Goal: Answer question/provide support: Share knowledge or assist other users

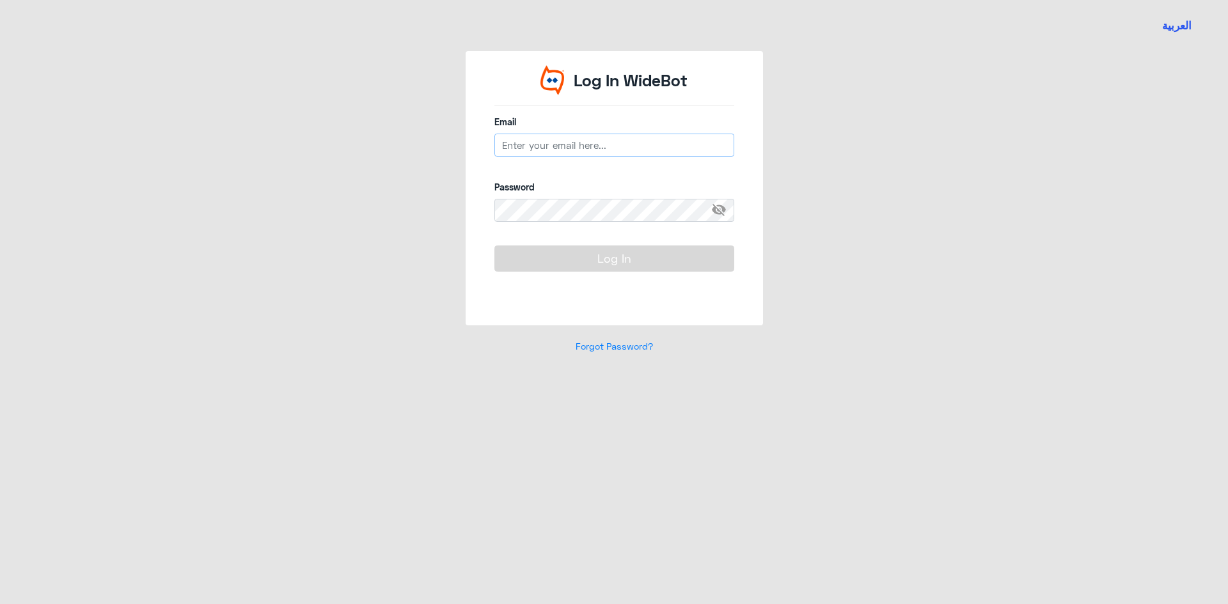
click at [554, 143] on input "email" at bounding box center [614, 145] width 240 height 23
type input "[EMAIL_ADDRESS][DOMAIN_NAME]"
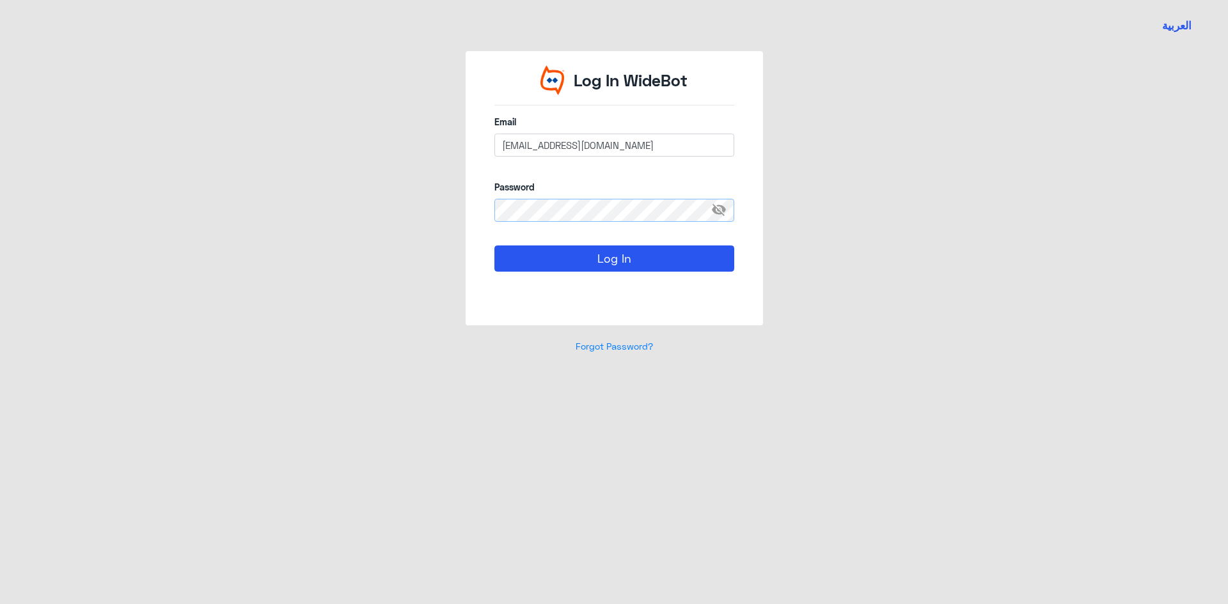
click at [494, 246] on button "Log In" at bounding box center [614, 259] width 240 height 26
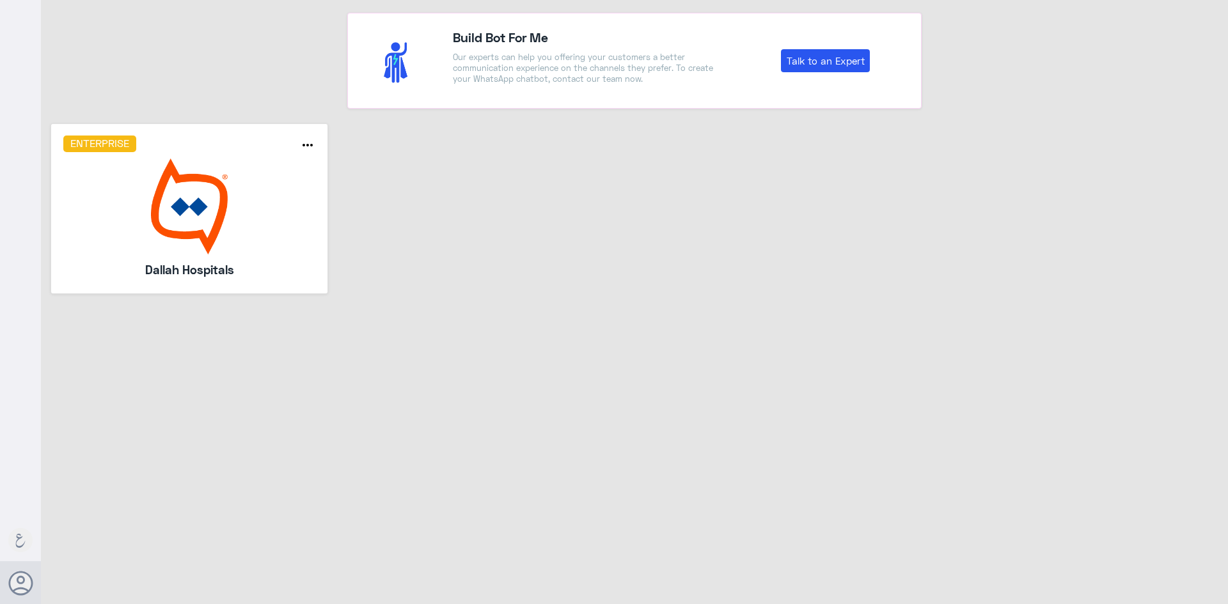
click at [220, 225] on img at bounding box center [189, 207] width 253 height 96
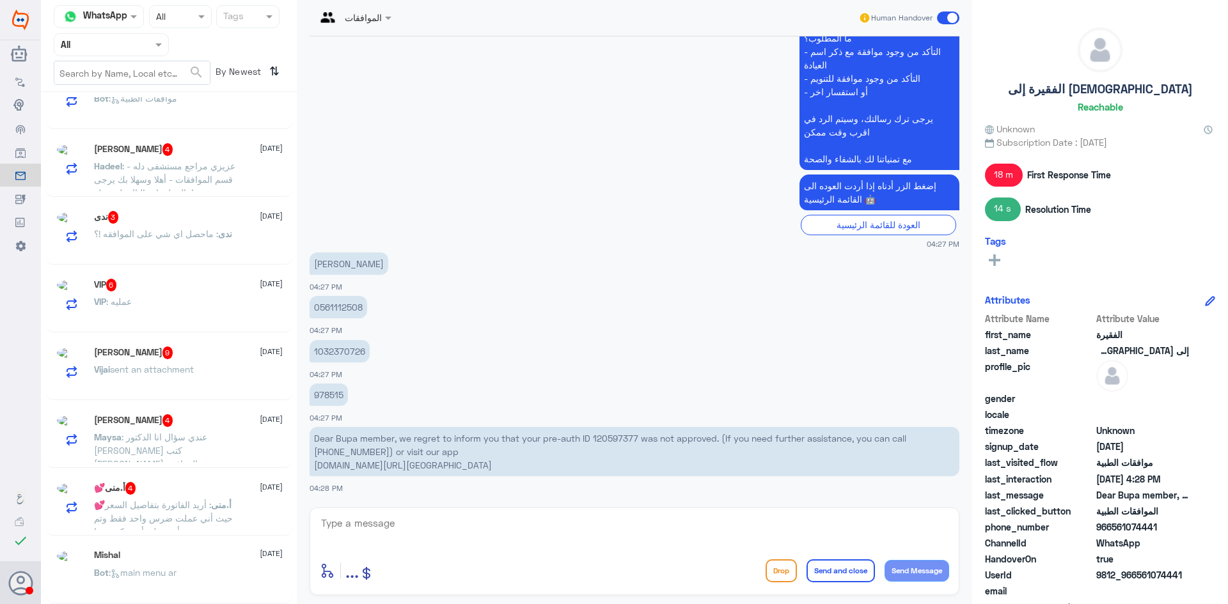
scroll to position [6, 0]
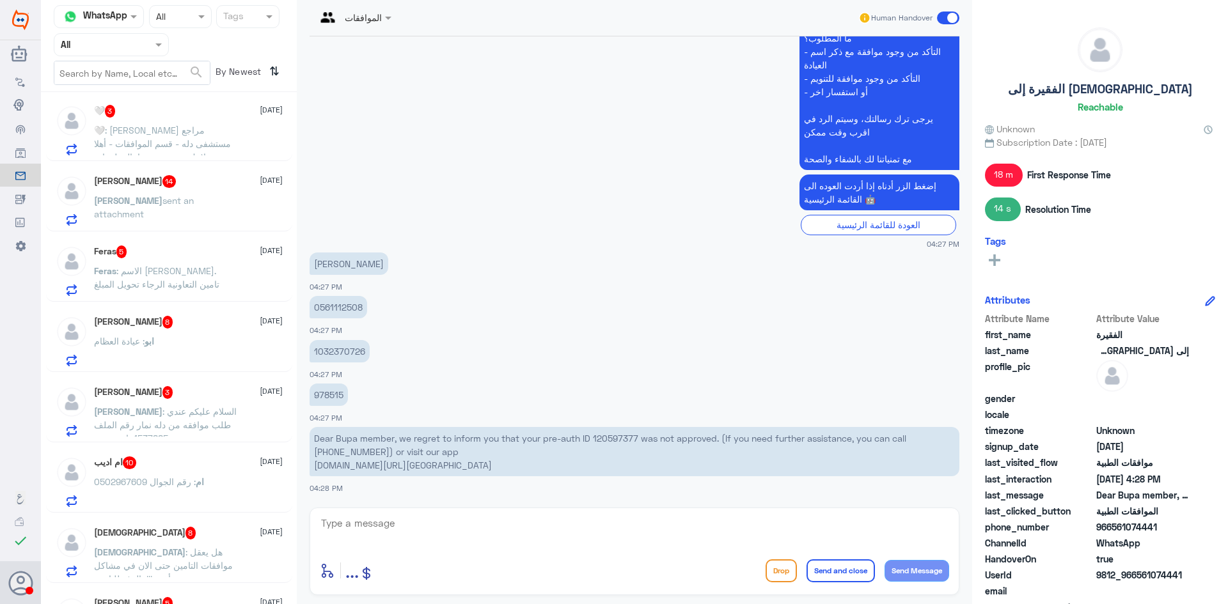
click at [115, 49] on input "text" at bounding box center [96, 44] width 70 height 15
click at [127, 152] on div "Your Team" at bounding box center [111, 159] width 115 height 29
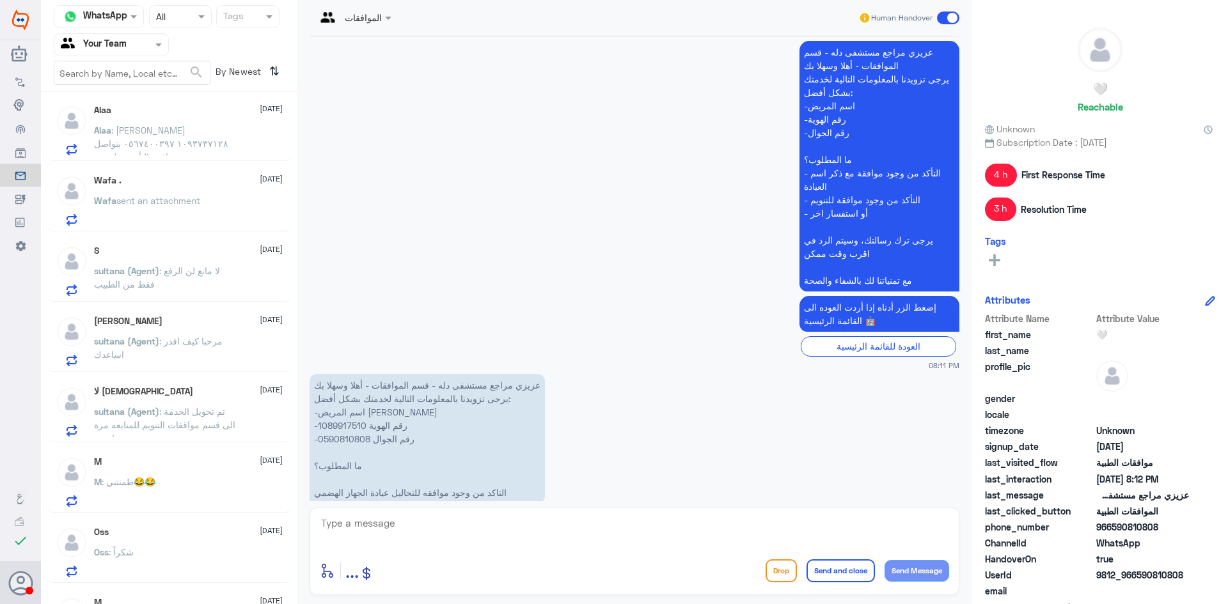
scroll to position [453, 0]
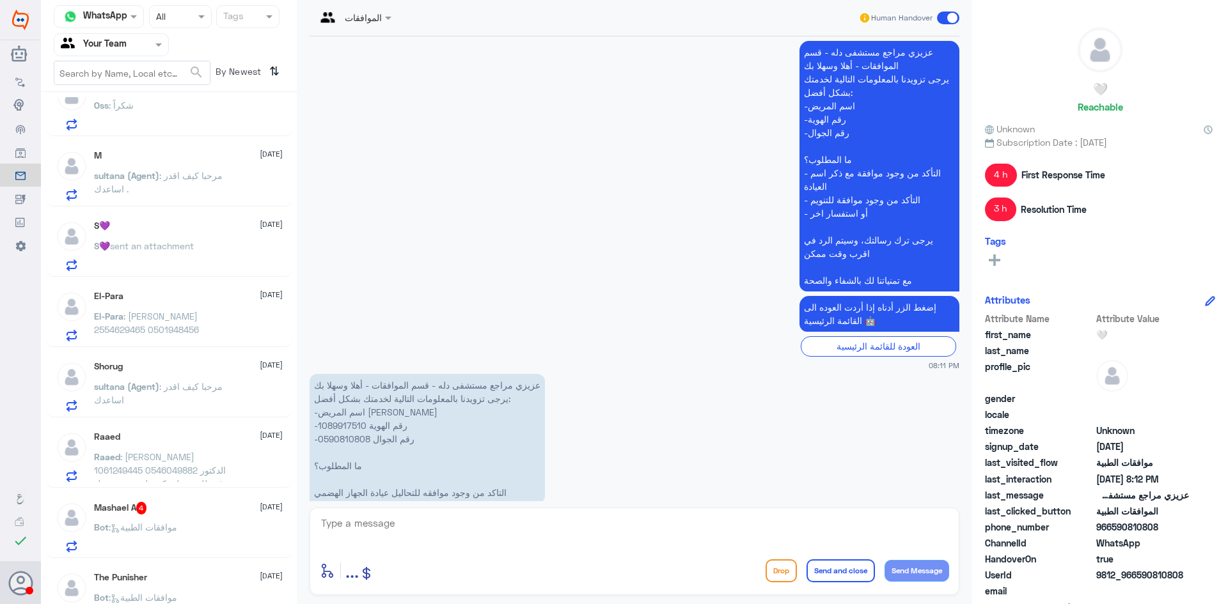
click at [302, 510] on div "الموافقات Human Handover [DATE] ليس مما سبق 05:04 PM اعتذر .. لم استطع فهمك الر…" at bounding box center [634, 304] width 675 height 608
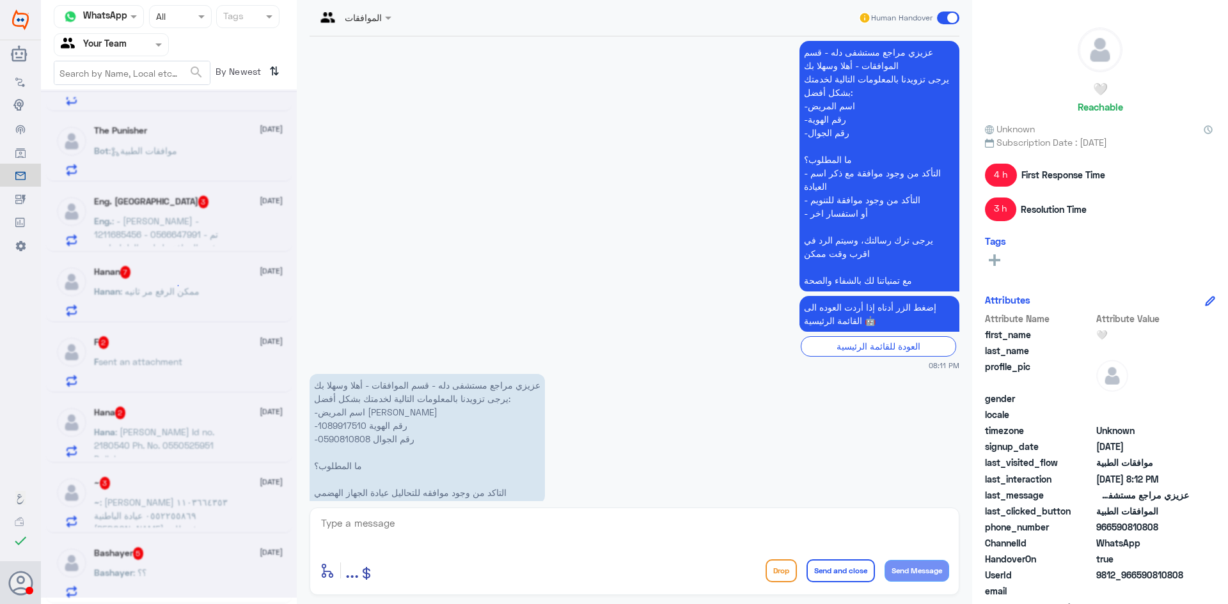
click at [295, 510] on div at bounding box center [169, 344] width 256 height 508
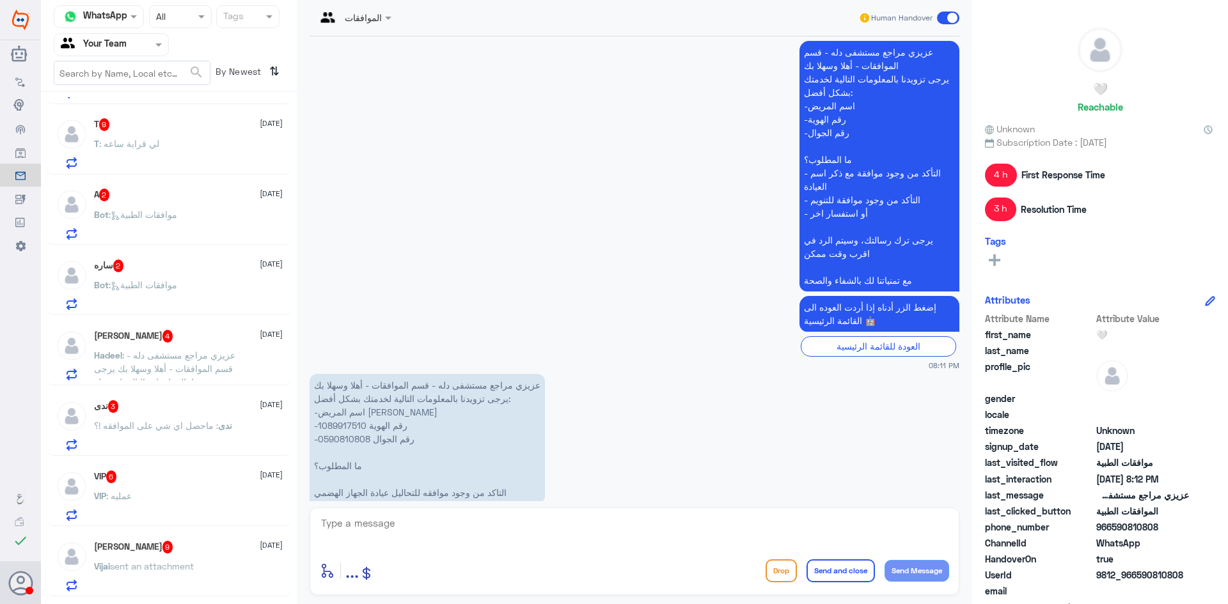
scroll to position [2124, 0]
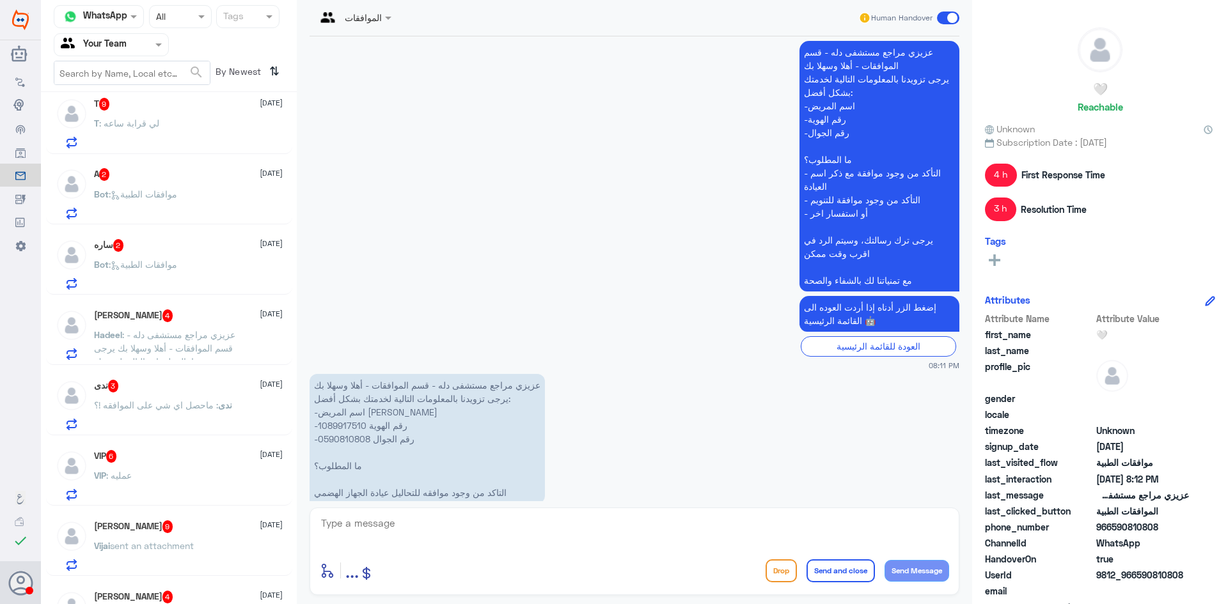
drag, startPoint x: 300, startPoint y: 566, endPoint x: 299, endPoint y: 583, distance: 16.7
click at [299, 583] on div "الموافقات Human Handover [DATE] ليس مما سبق 05:04 PM اعتذر .. لم استطع فهمك الر…" at bounding box center [634, 304] width 675 height 608
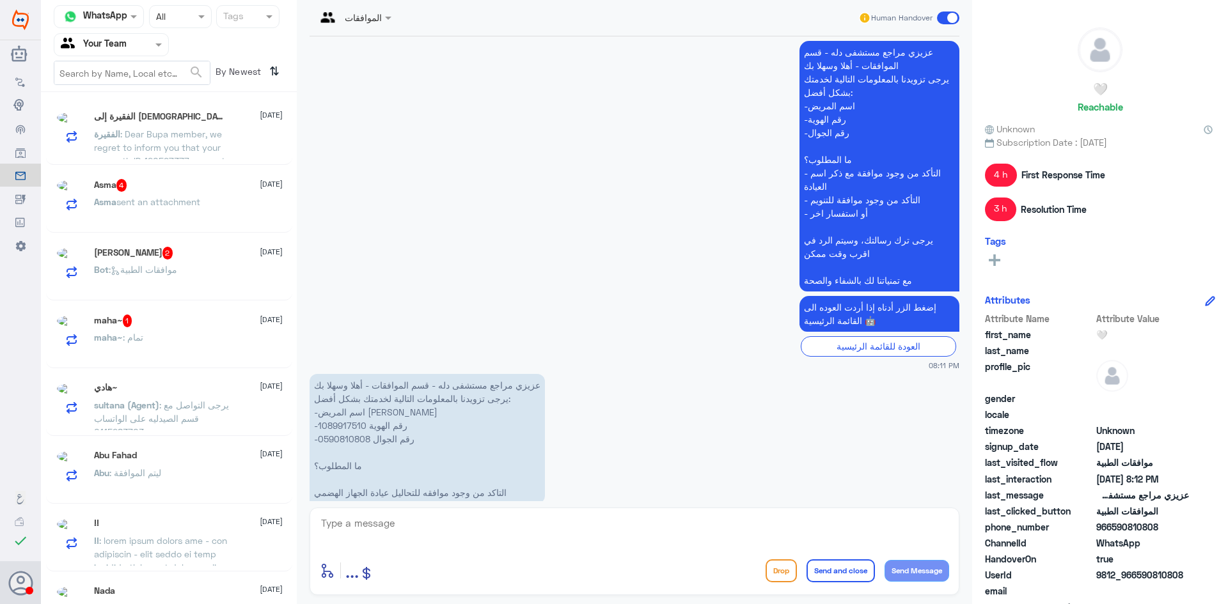
scroll to position [6, 0]
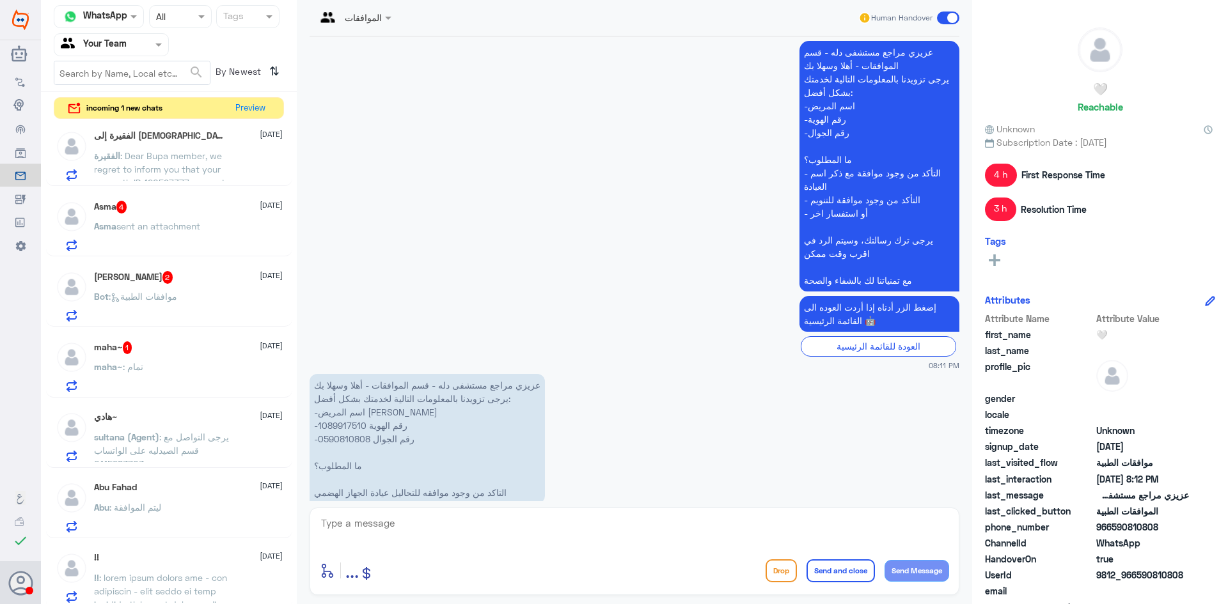
click at [682, 336] on div "العودة للقائمة الرئيسية" at bounding box center [635, 346] width 650 height 20
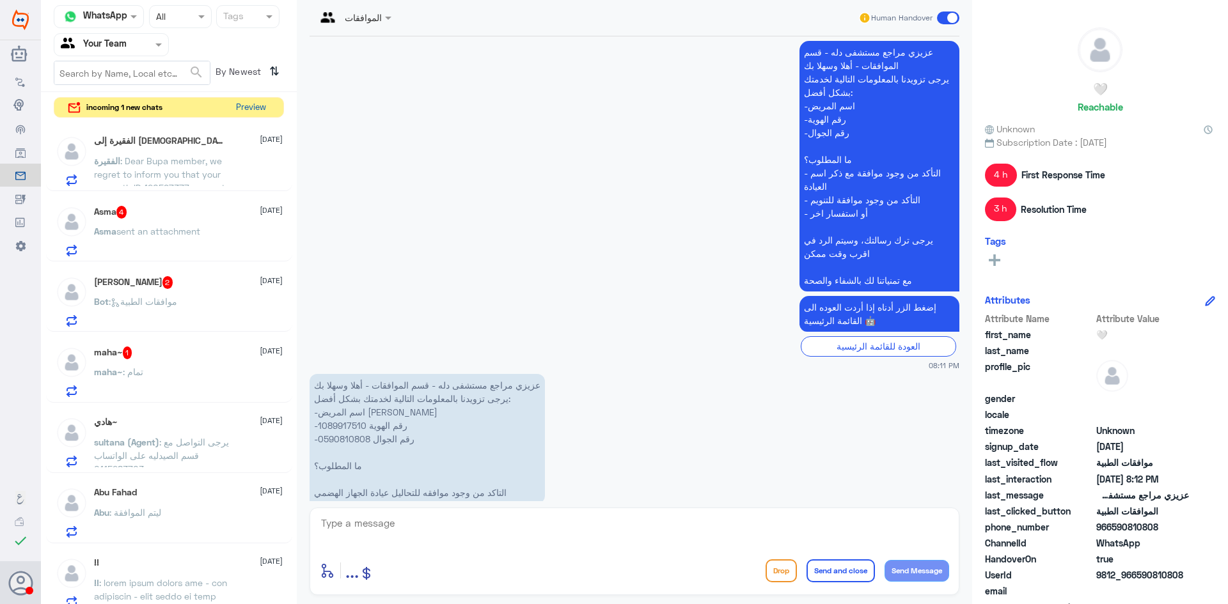
click at [246, 110] on button "Preview" at bounding box center [251, 108] width 40 height 20
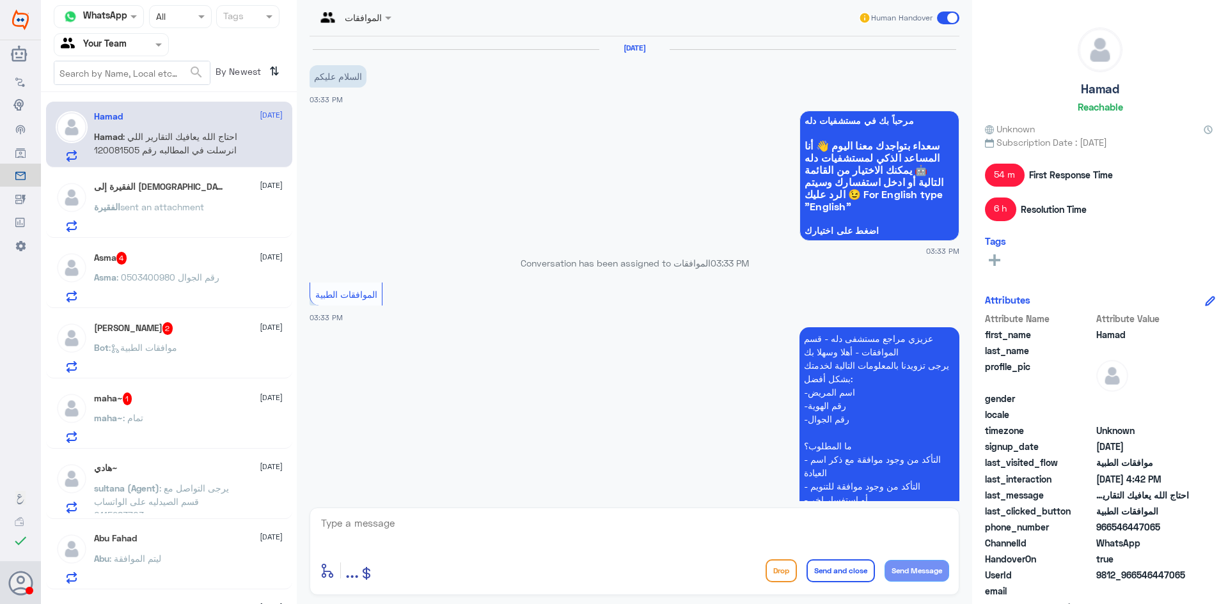
scroll to position [1209, 0]
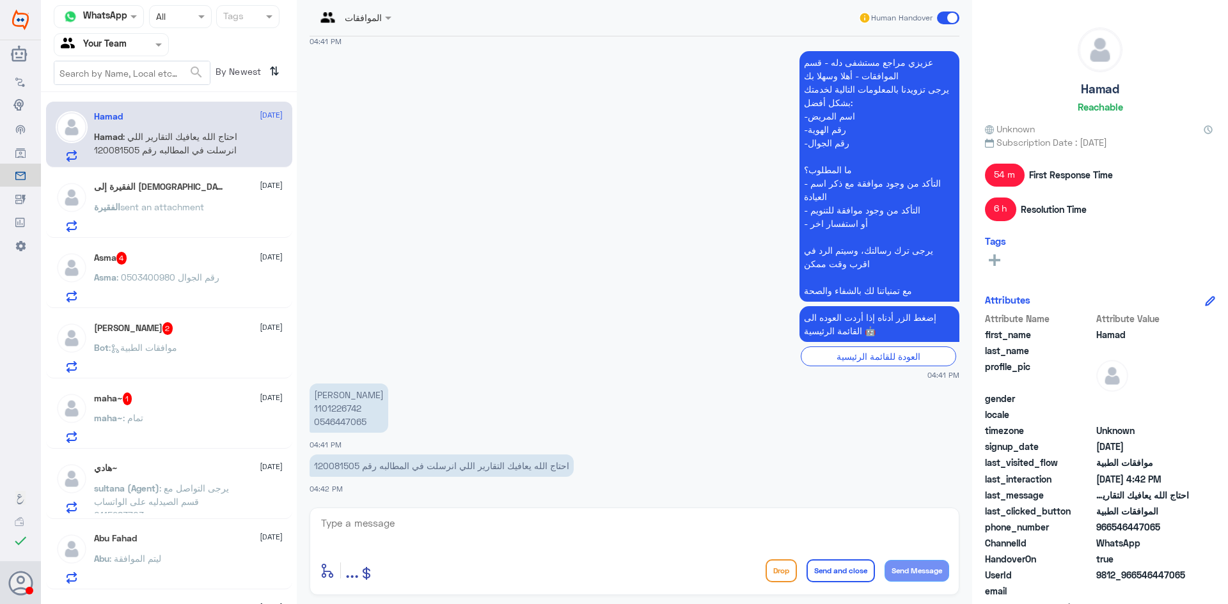
click at [352, 408] on p "[PERSON_NAME] 1101226742 0546447065" at bounding box center [349, 408] width 79 height 49
click at [333, 459] on p "احتاج الله يعافيك التقارير اللي انرسلت في المطالبه رقم 120081505" at bounding box center [442, 466] width 264 height 22
copy p "120081505"
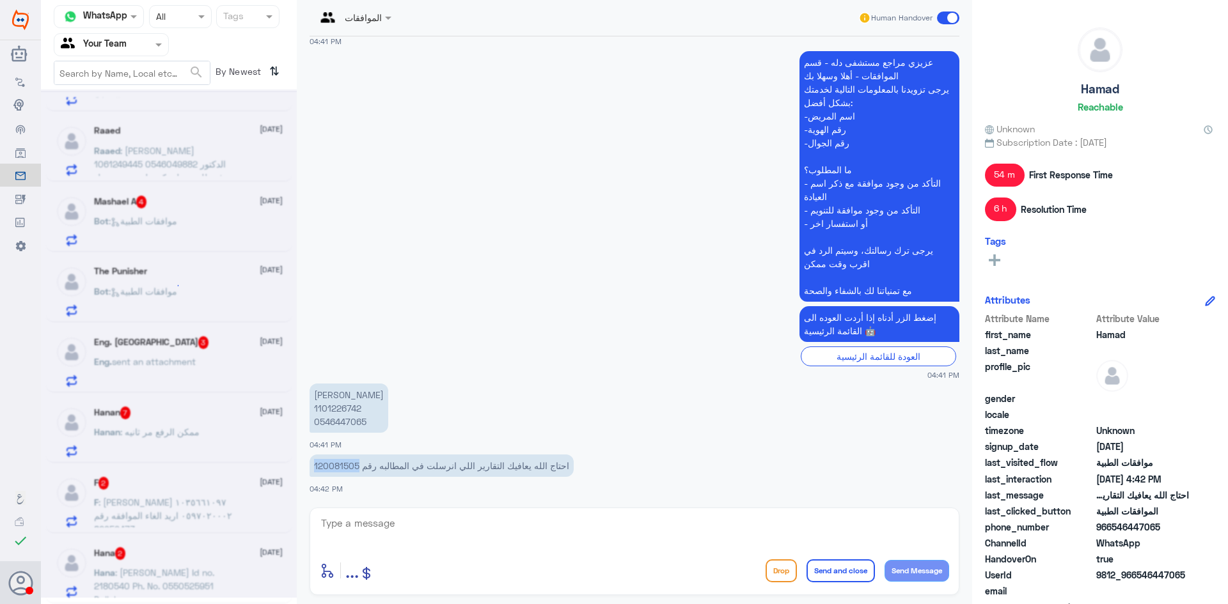
scroll to position [6, 0]
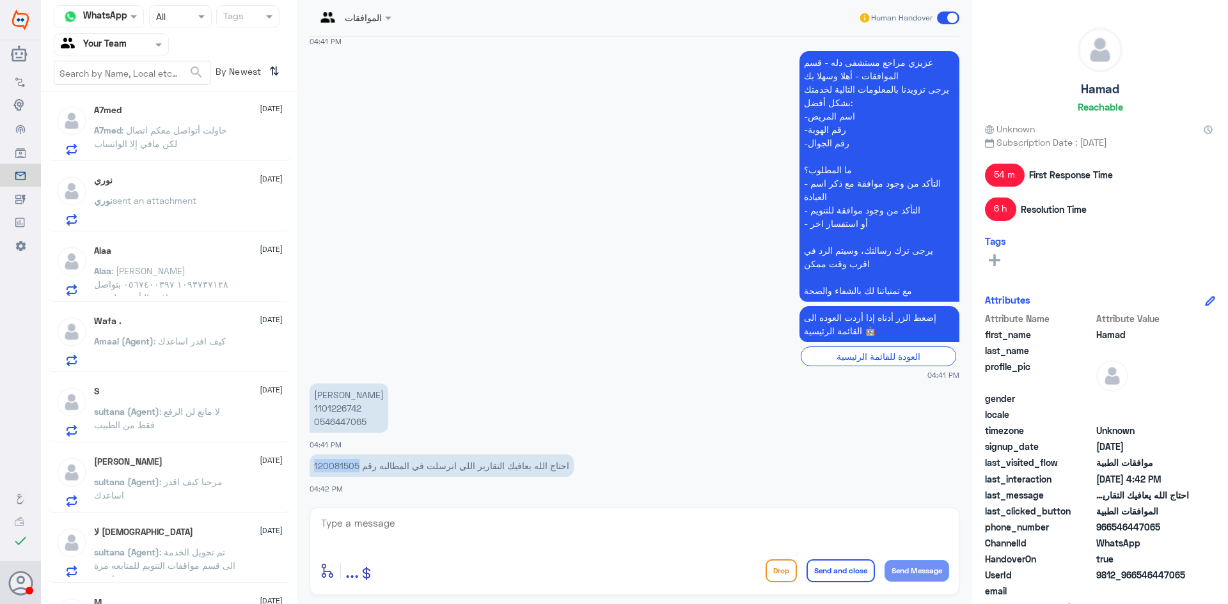
drag, startPoint x: 297, startPoint y: 136, endPoint x: 285, endPoint y: 433, distance: 297.0
click at [285, 433] on div "Channel WhatsApp Status × All Tags Agent Filter Your Team search By Newest ⇅ A7…" at bounding box center [634, 304] width 1187 height 608
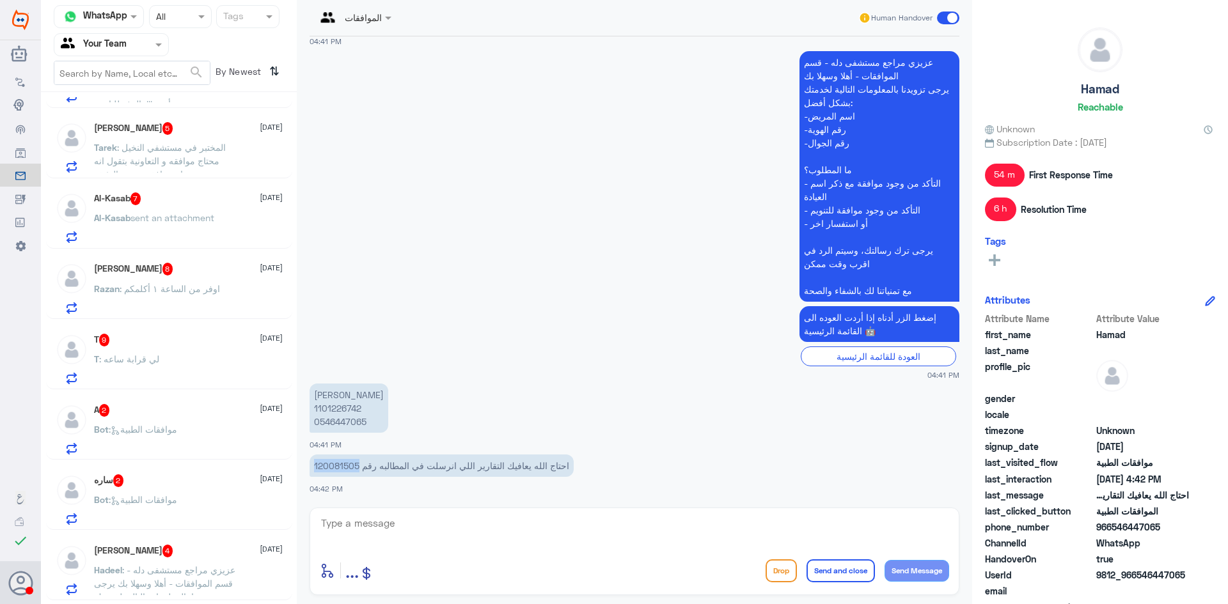
scroll to position [2167, 0]
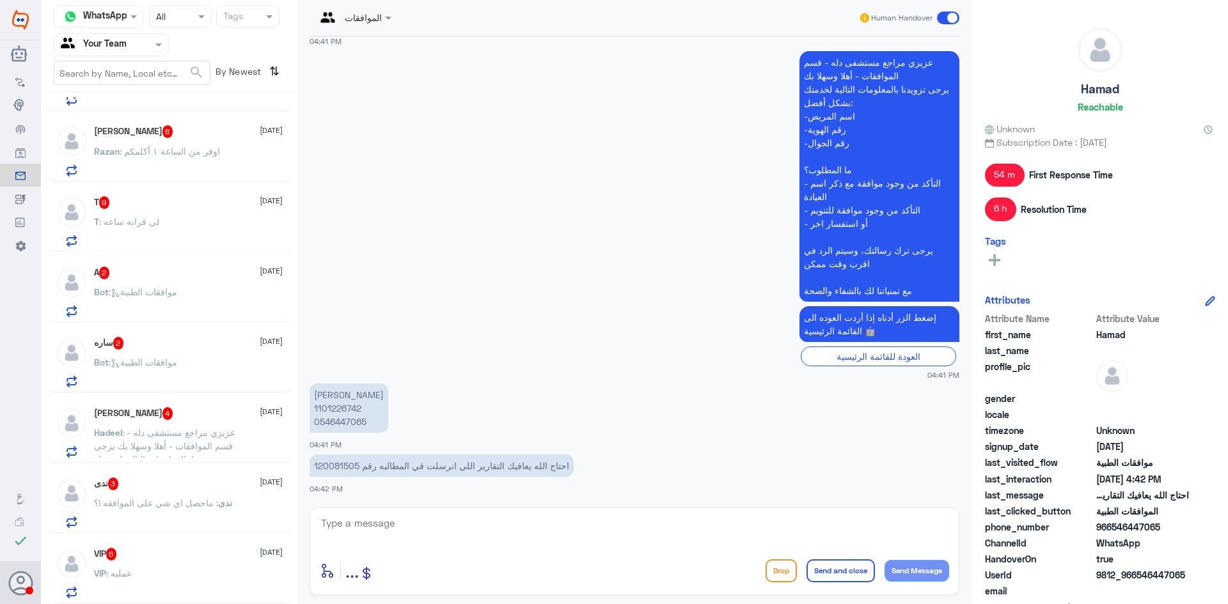
click at [392, 283] on app-msgs-text "عزيزي مراجع مستشفى دله - قسم الموافقات - أهلا وسهلا بك يرجى تزويدنا بالمعلومات …" at bounding box center [635, 177] width 650 height 252
click at [184, 577] on div "VIP : عمليه" at bounding box center [188, 584] width 189 height 29
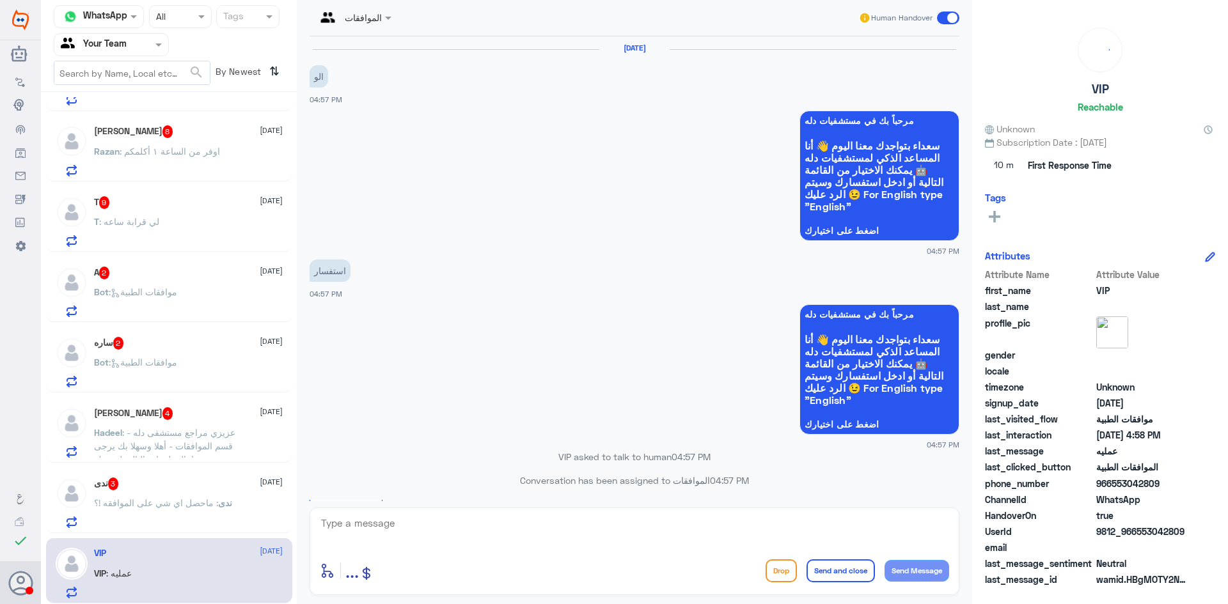
scroll to position [524, 0]
